Goal: Task Accomplishment & Management: Manage account settings

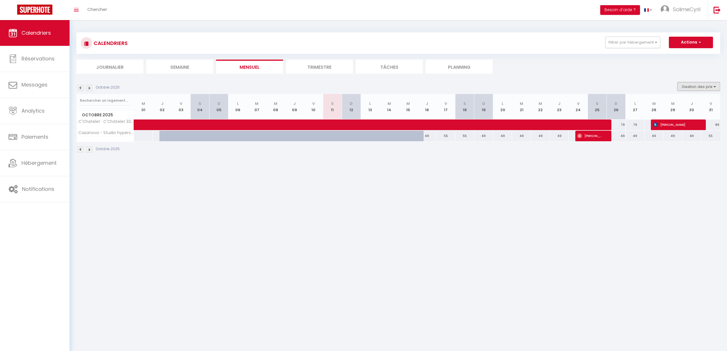
click at [695, 85] on button "Gestion des prix" at bounding box center [698, 86] width 43 height 9
click at [668, 124] on input "Disponibilité" at bounding box center [694, 124] width 52 height 6
checkbox input "true"
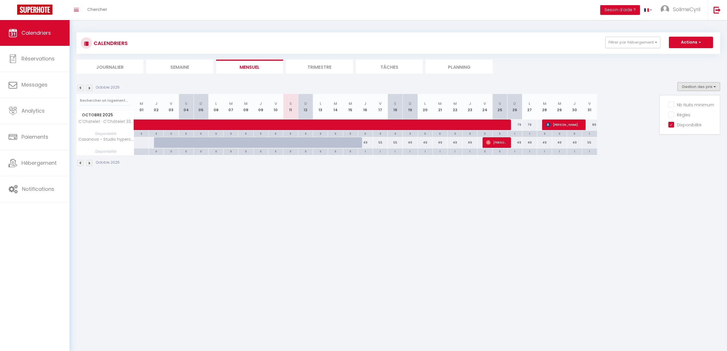
click at [578, 212] on body "🟢 Des questions ou besoin d'assistance pour la migration AirBnB? Prenez rdv >>>…" at bounding box center [363, 195] width 727 height 351
click at [358, 143] on div "49" at bounding box center [365, 142] width 15 height 11
type input "49"
type input "Jeu 16 Octobre 2025"
type input "Ven 17 Octobre 2025"
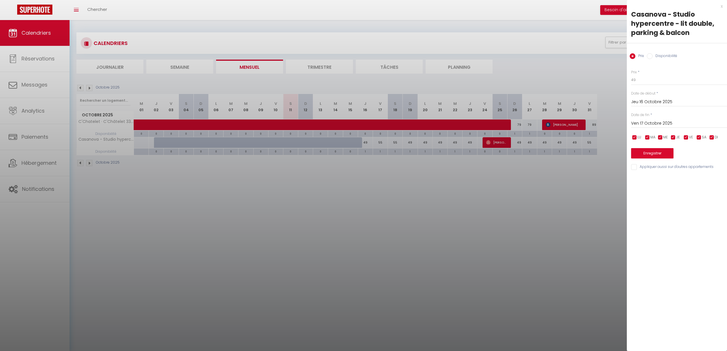
click at [660, 121] on input "Ven 17 Octobre 2025" at bounding box center [679, 123] width 96 height 7
click at [651, 106] on div "[DATE] < [DATE] > Dim Lun Mar Mer Jeu Ven Sam 1 2 3 4 5 6 7 8 9 10 11 12 13 14 …" at bounding box center [679, 101] width 96 height 10
click at [651, 104] on input "Jeu 16 Octobre 2025" at bounding box center [679, 101] width 96 height 7
click at [651, 156] on span "13" at bounding box center [650, 157] width 12 height 11
type input "Lun 13 Octobre 2025"
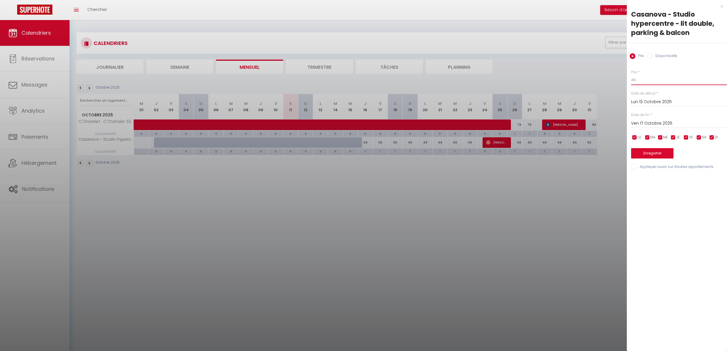
drag, startPoint x: 648, startPoint y: 81, endPoint x: 612, endPoint y: 81, distance: 36.1
click at [612, 81] on body "🟢 Des questions ou besoin d'assistance pour la migration AirBnB? Prenez rdv >>>…" at bounding box center [363, 195] width 727 height 351
type input "52"
click at [661, 155] on button "Enregistrer" at bounding box center [652, 153] width 42 height 10
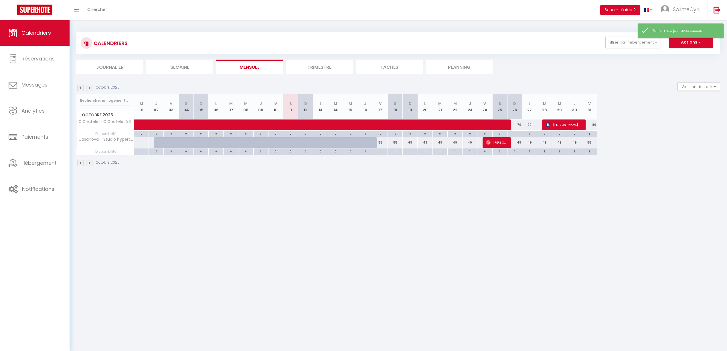
click at [307, 144] on div at bounding box center [310, 145] width 15 height 11
type input "Dim 12 Octobre 2025"
type input "Lun 13 Octobre 2025"
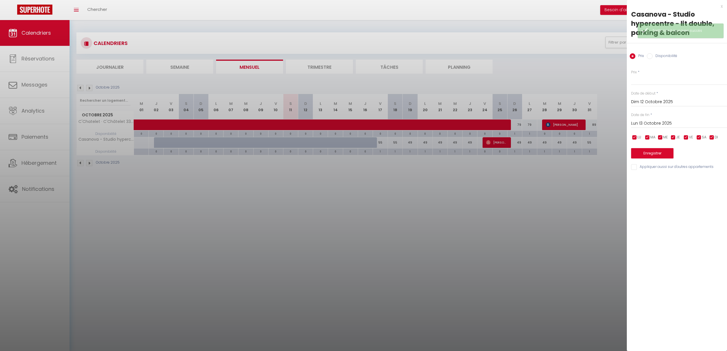
click at [341, 203] on div at bounding box center [363, 175] width 727 height 351
